Goal: Navigation & Orientation: Find specific page/section

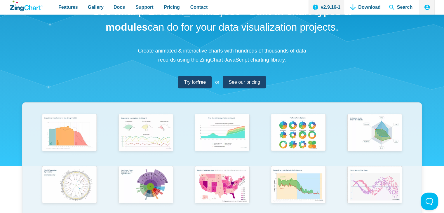
scroll to position [29, 0]
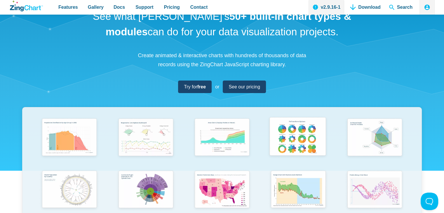
click at [290, 138] on img "App Content" at bounding box center [297, 137] width 63 height 45
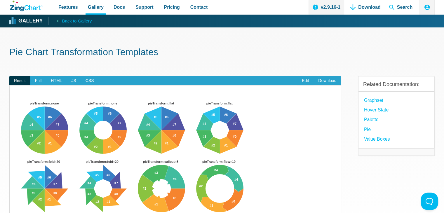
click at [18, 6] on icon "ZingChart Logo. Click to return to the homepage" at bounding box center [26, 6] width 33 height 11
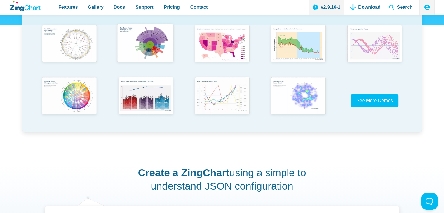
click at [146, 43] on img "App Content" at bounding box center [145, 43] width 63 height 45
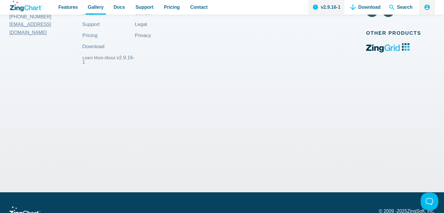
scroll to position [248, 0]
